Goal: Transaction & Acquisition: Purchase product/service

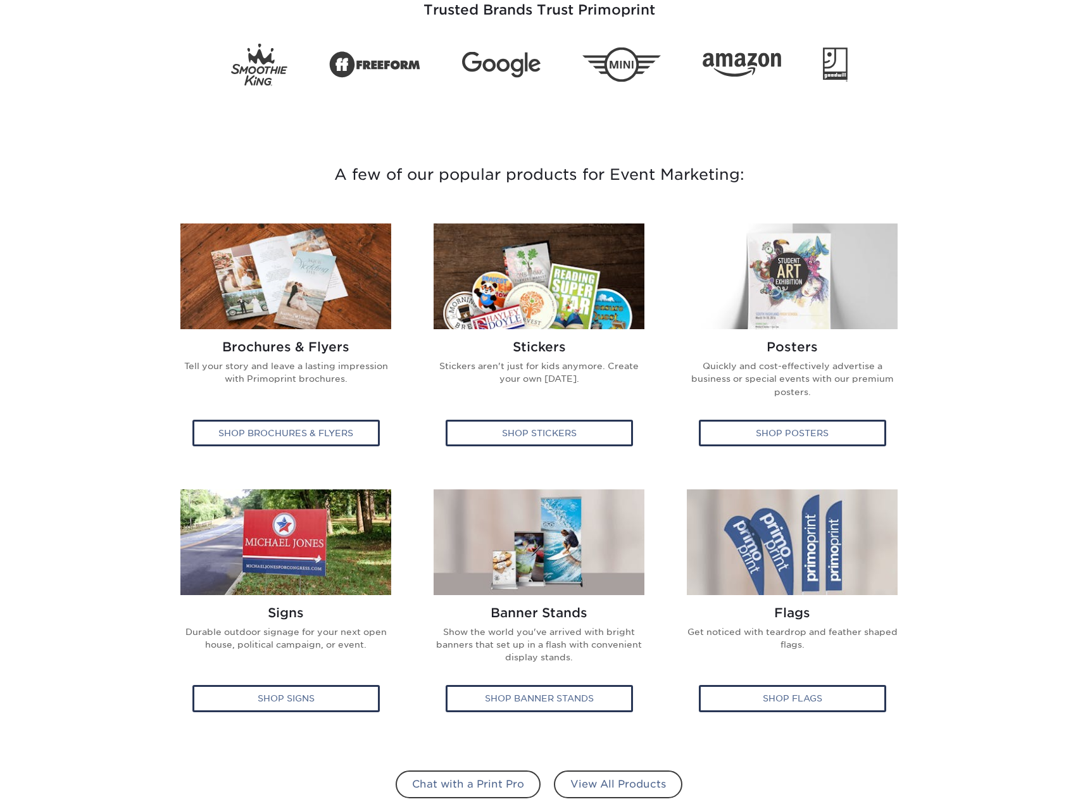
scroll to position [506, 0]
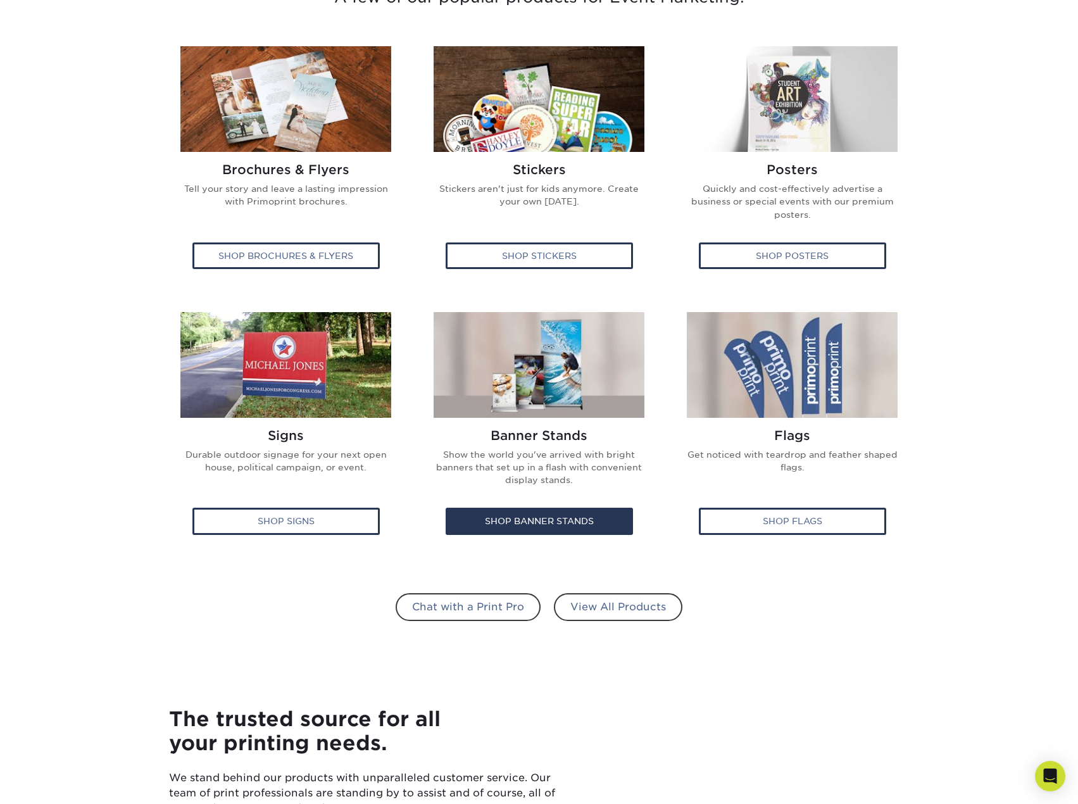
click at [499, 386] on img at bounding box center [539, 365] width 211 height 106
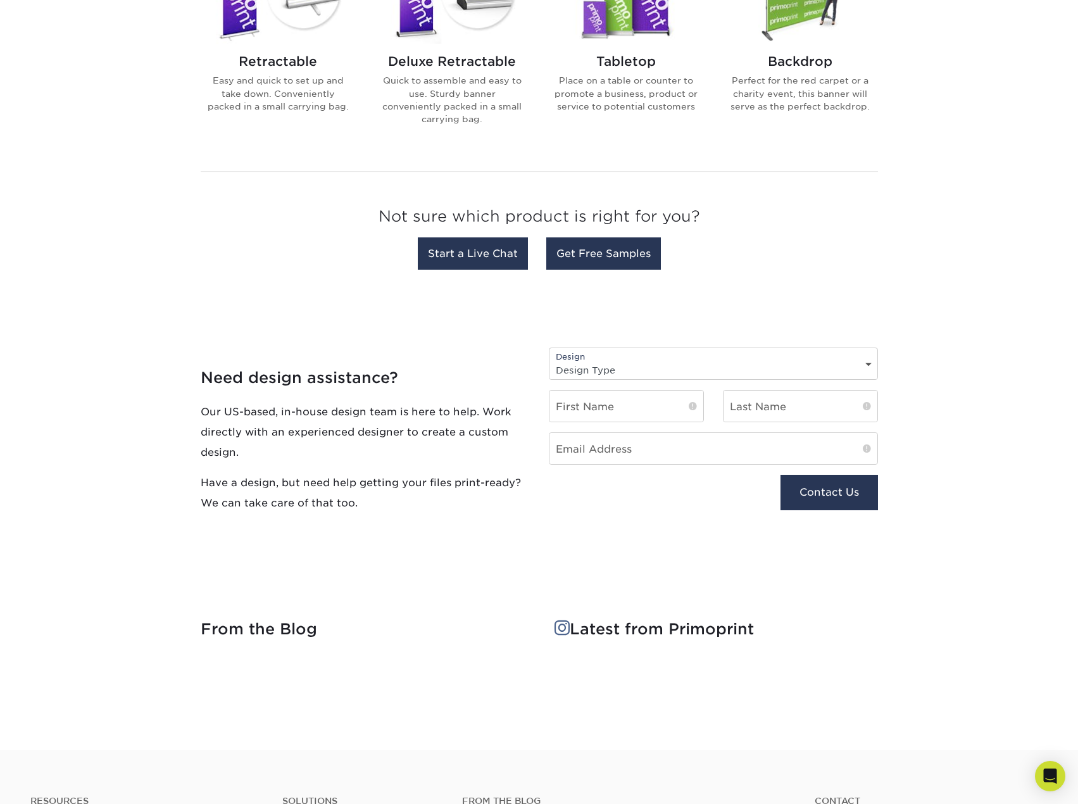
scroll to position [360, 0]
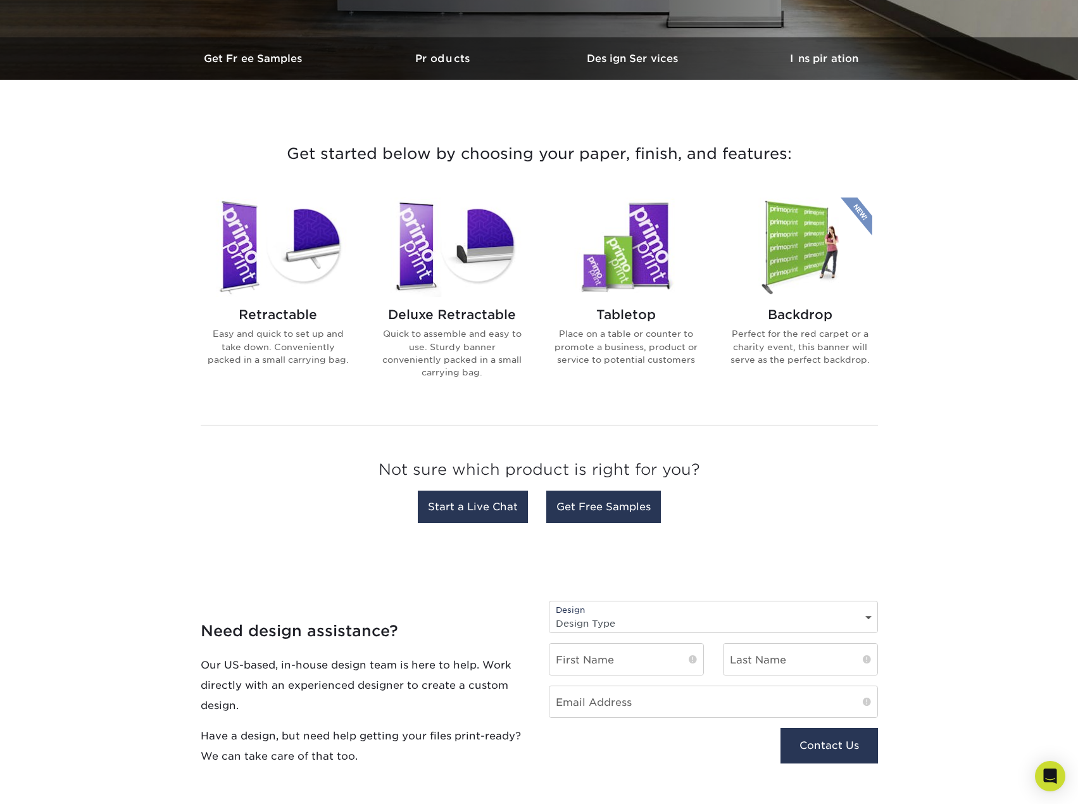
click at [320, 279] on img at bounding box center [278, 246] width 144 height 99
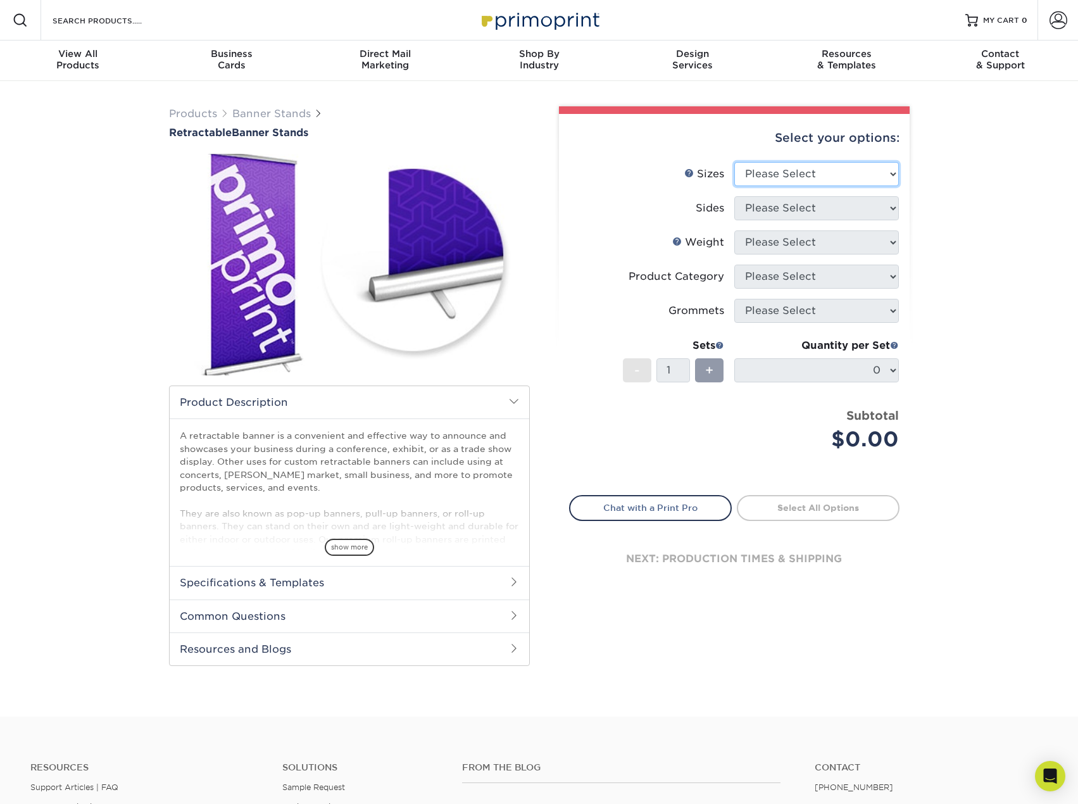
click at [839, 182] on select "Please Select 24" x 60" 33" x 80" 47" x 80"" at bounding box center [816, 174] width 165 height 24
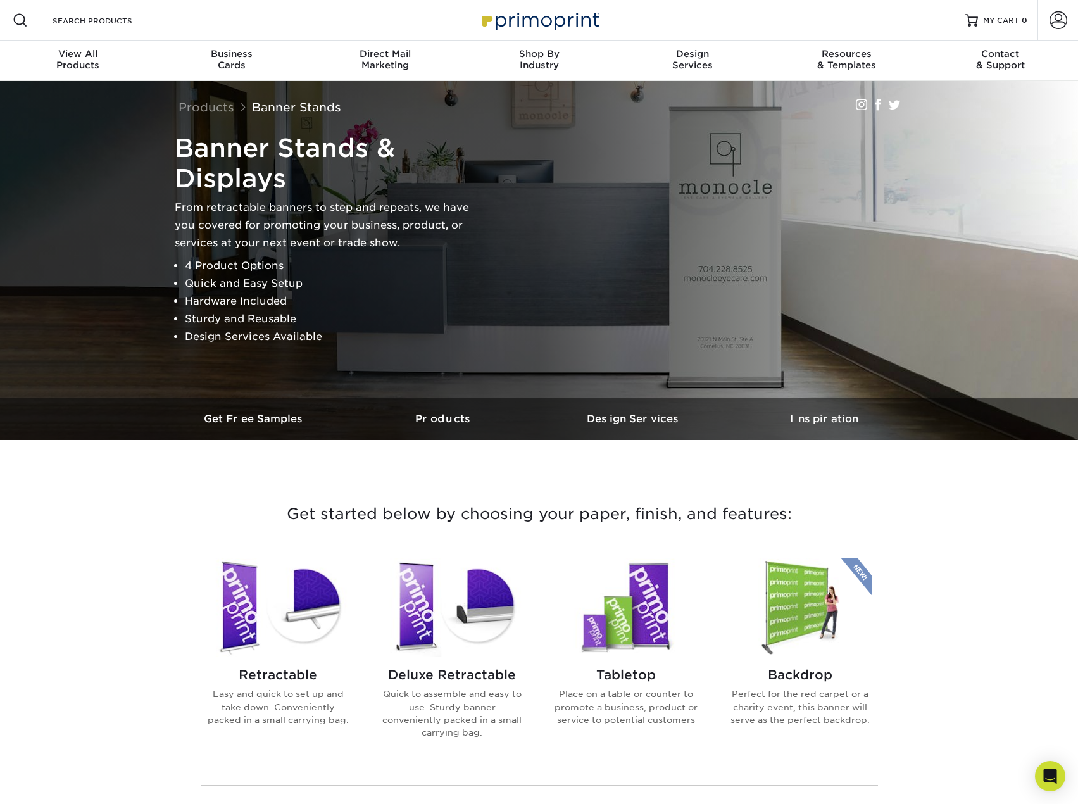
click at [793, 592] on img at bounding box center [800, 607] width 144 height 99
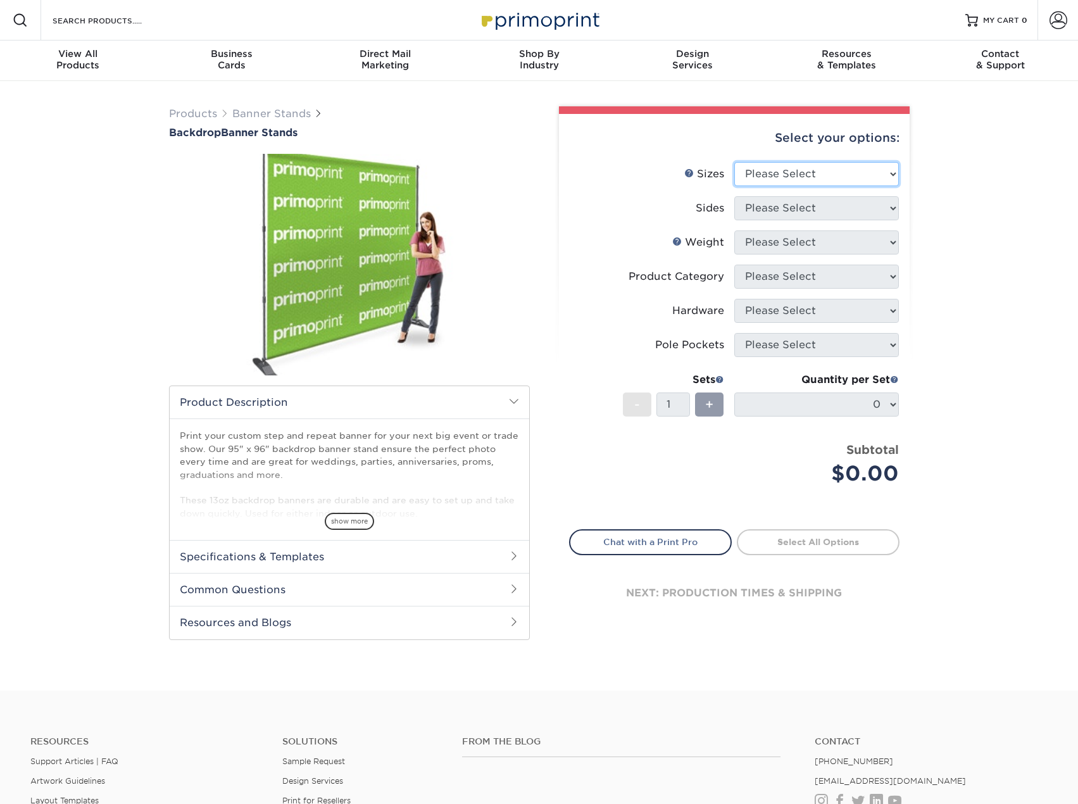
click at [806, 171] on select "Please Select 95" x 96"" at bounding box center [816, 174] width 165 height 24
select select "95.00x96.00"
click at [734, 162] on select "Please Select 95" x 96"" at bounding box center [816, 174] width 165 height 24
